Goal: Book appointment/travel/reservation

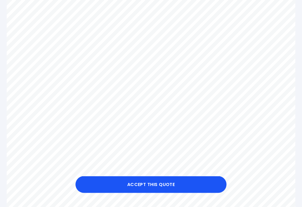
scroll to position [115, 0]
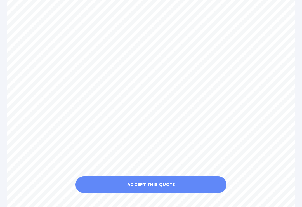
click at [154, 193] on button "Accept this Quote" at bounding box center [151, 184] width 151 height 17
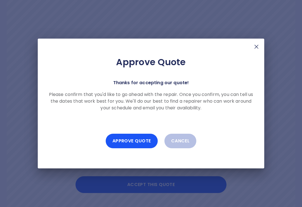
click at [131, 148] on button "Approve Quote" at bounding box center [132, 141] width 52 height 15
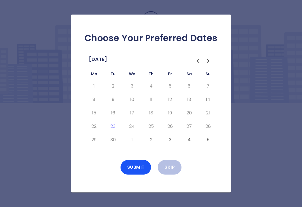
click at [132, 144] on button "1" at bounding box center [132, 140] width 10 height 9
click at [149, 144] on button "2" at bounding box center [151, 140] width 10 height 9
click at [209, 144] on button "5" at bounding box center [208, 140] width 10 height 9
click at [212, 144] on button "5" at bounding box center [208, 140] width 10 height 9
click at [209, 64] on icon "Go to the Next Month" at bounding box center [208, 61] width 7 height 7
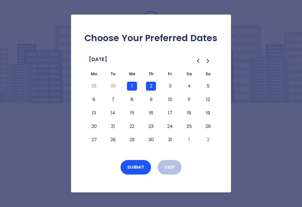
click at [94, 104] on button "6" at bounding box center [94, 99] width 10 height 9
click at [137, 175] on button "Submit" at bounding box center [136, 167] width 31 height 15
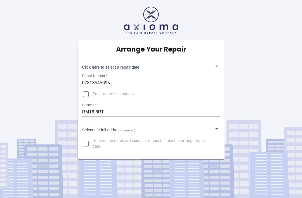
click at [219, 126] on body "Arrange Your Repair Click here to select a repair date ​ Phone Number   * 07813…" at bounding box center [151, 99] width 302 height 198
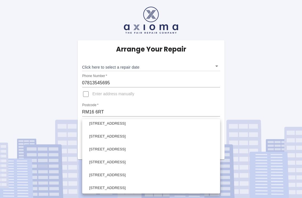
scroll to position [30, 0]
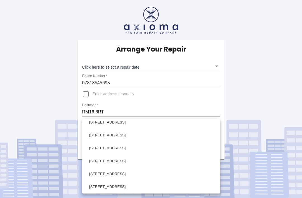
click at [110, 184] on li "[STREET_ADDRESS]" at bounding box center [151, 186] width 135 height 13
type input "[STREET_ADDRESS]"
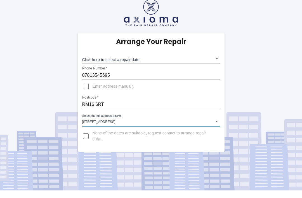
scroll to position [0, 0]
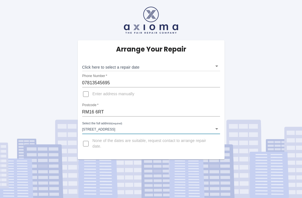
click at [87, 148] on input "None of the dates are suitable, request contact to arrange repair date." at bounding box center [85, 143] width 13 height 13
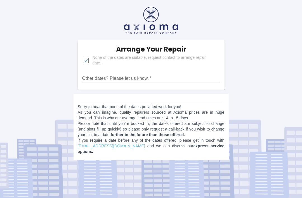
click at [87, 63] on input "None of the dates are suitable, request contact to arrange repair date." at bounding box center [85, 60] width 13 height 13
checkbox input "false"
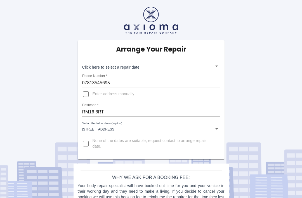
click at [214, 68] on body "Arrange Your Repair Click here to select a repair date ​ Phone Number   * 07813…" at bounding box center [151, 110] width 302 height 221
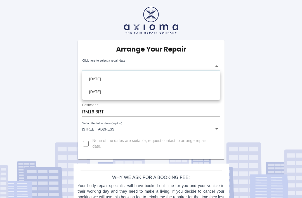
click at [118, 81] on li "Mon Sep 29 2025" at bounding box center [151, 79] width 135 height 13
type input "2025-09-29T00:00:00.000Z"
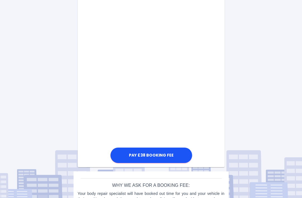
scroll to position [296, 0]
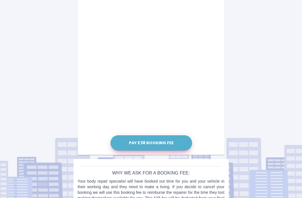
click at [161, 143] on button "Pay £38 Booking Fee" at bounding box center [152, 142] width 82 height 15
